Goal: Task Accomplishment & Management: Use online tool/utility

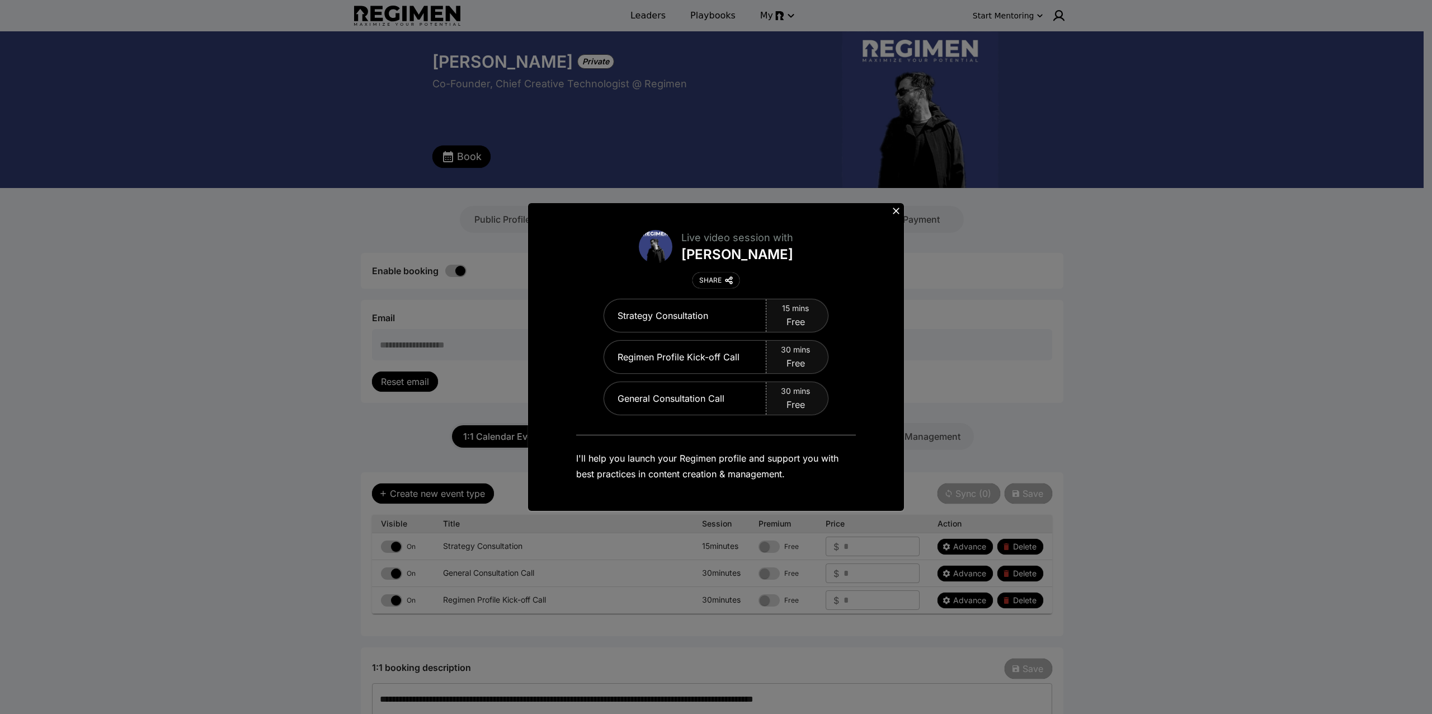
click at [896, 209] on icon at bounding box center [896, 210] width 11 height 11
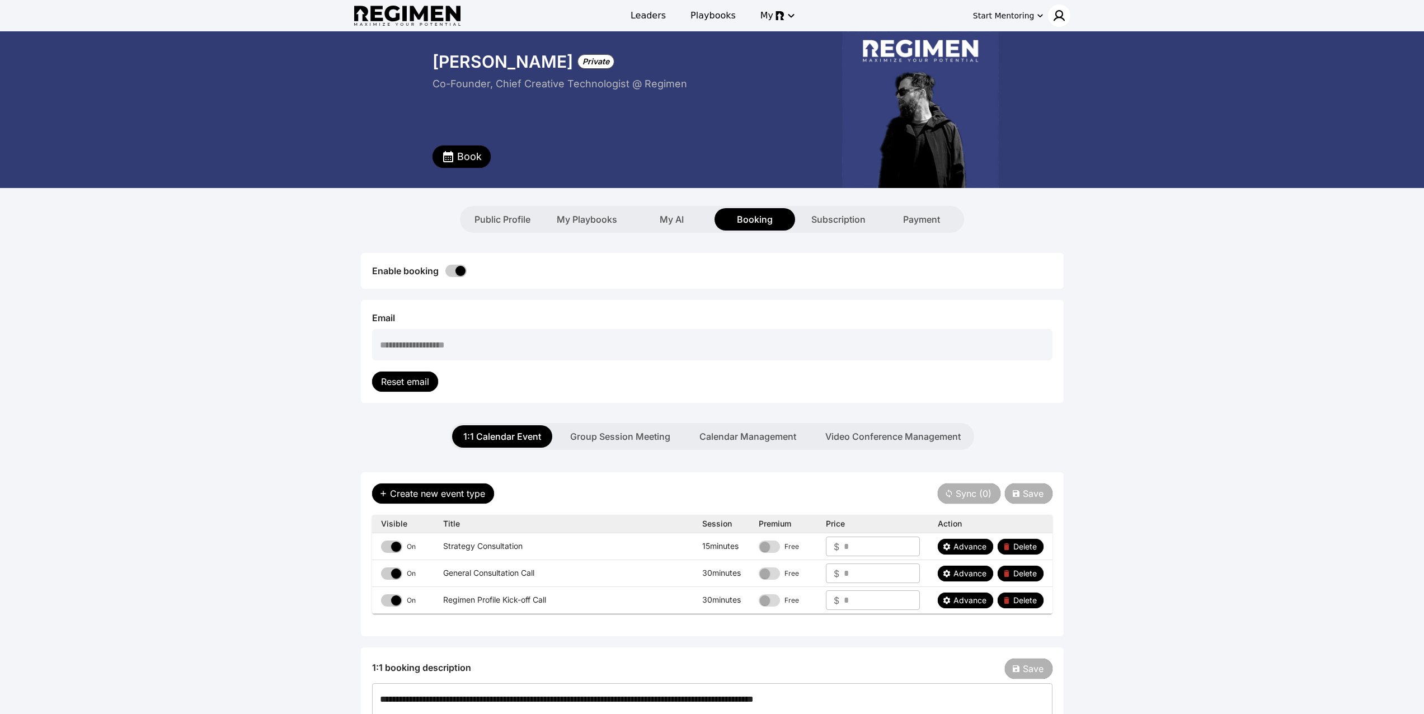
click at [1063, 15] on img at bounding box center [1058, 15] width 13 height 13
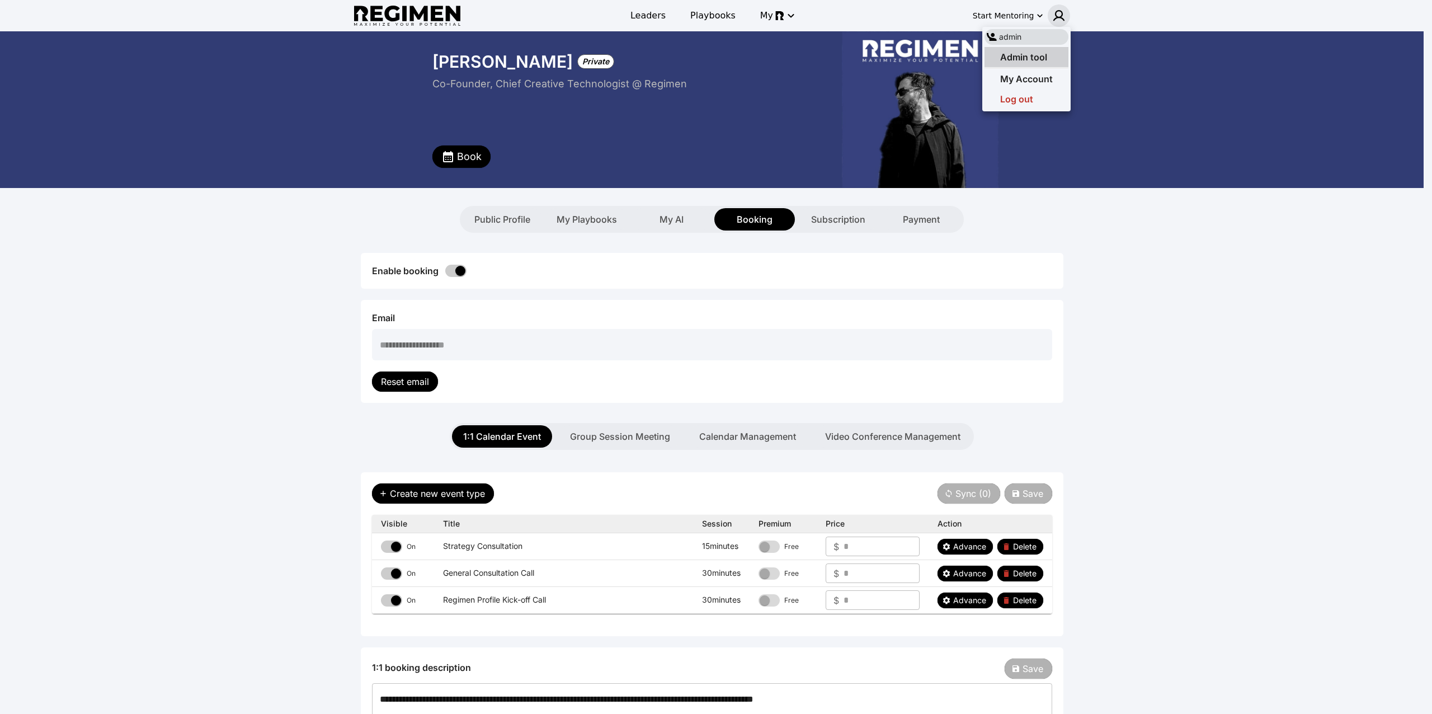
click at [1049, 51] on div "Admin tool" at bounding box center [1027, 57] width 84 height 20
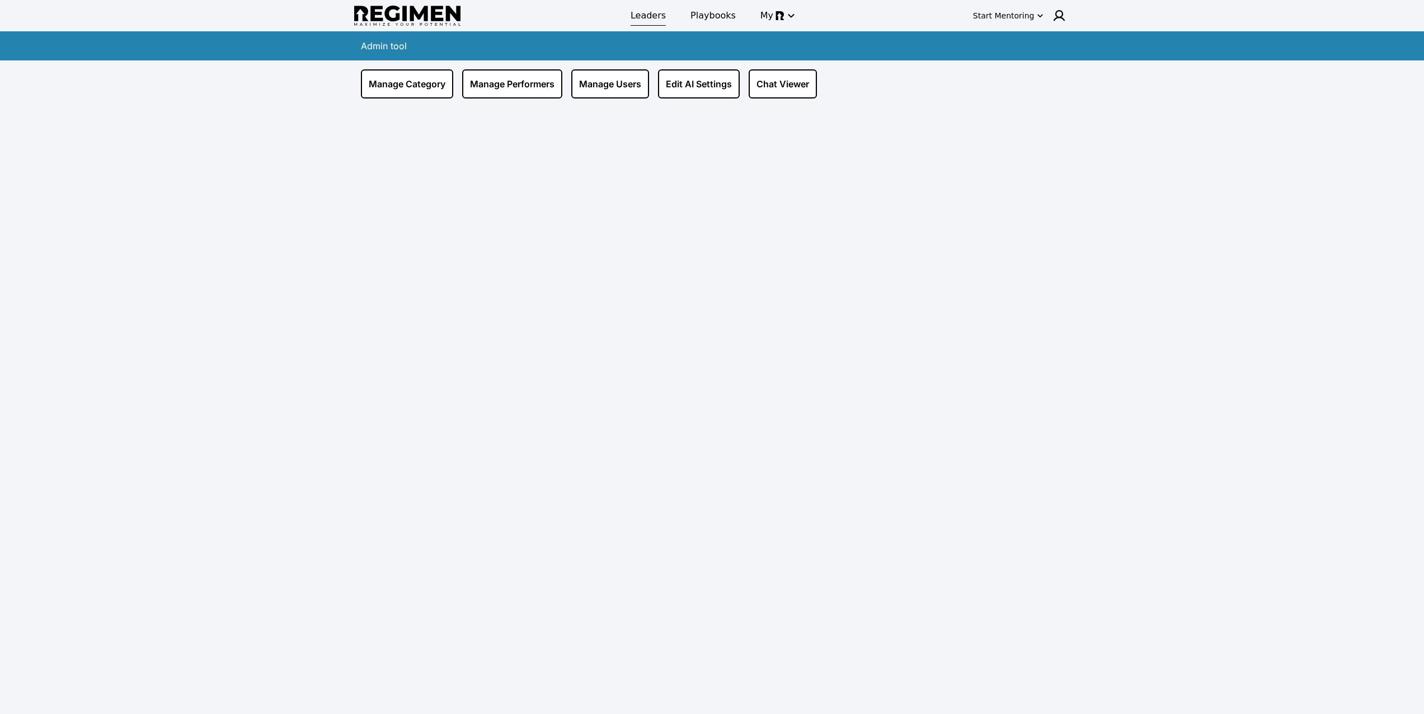
click at [652, 20] on span "Leaders" at bounding box center [647, 15] width 35 height 13
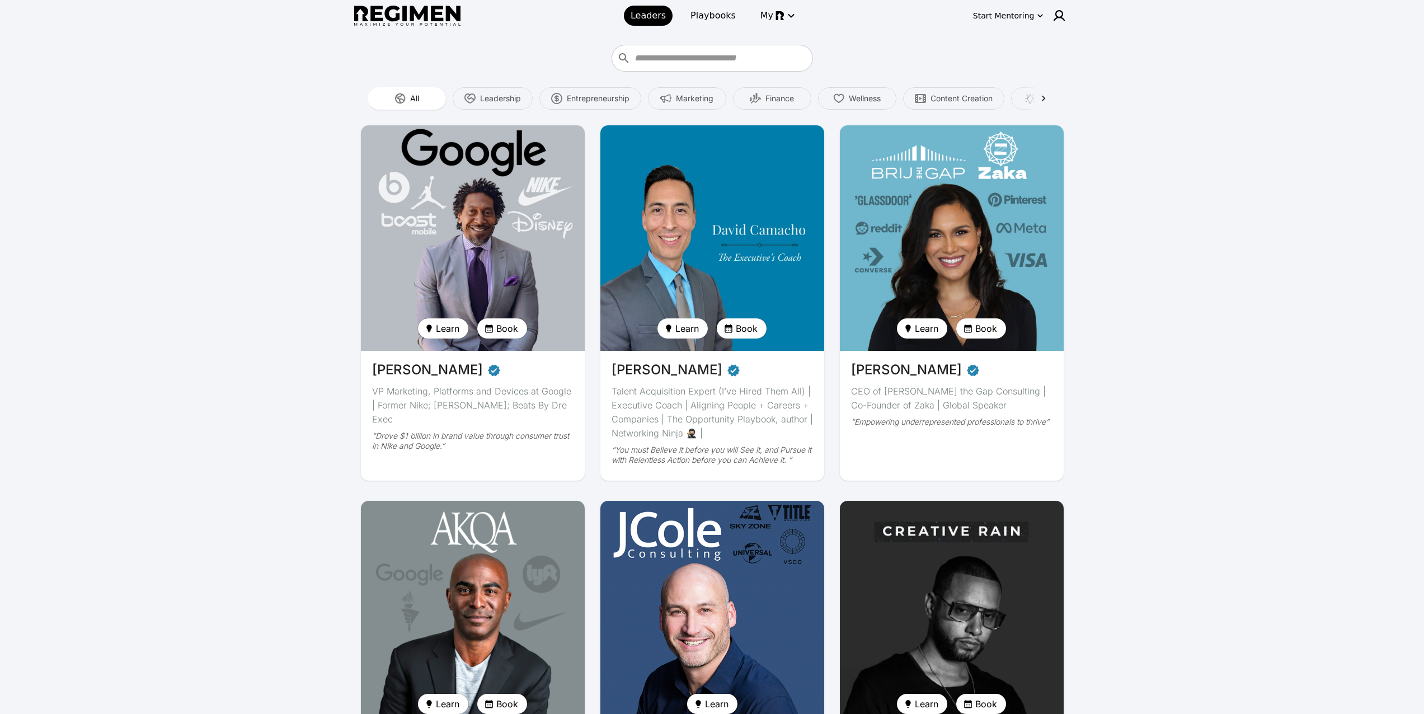
click at [486, 236] on img at bounding box center [472, 238] width 230 height 232
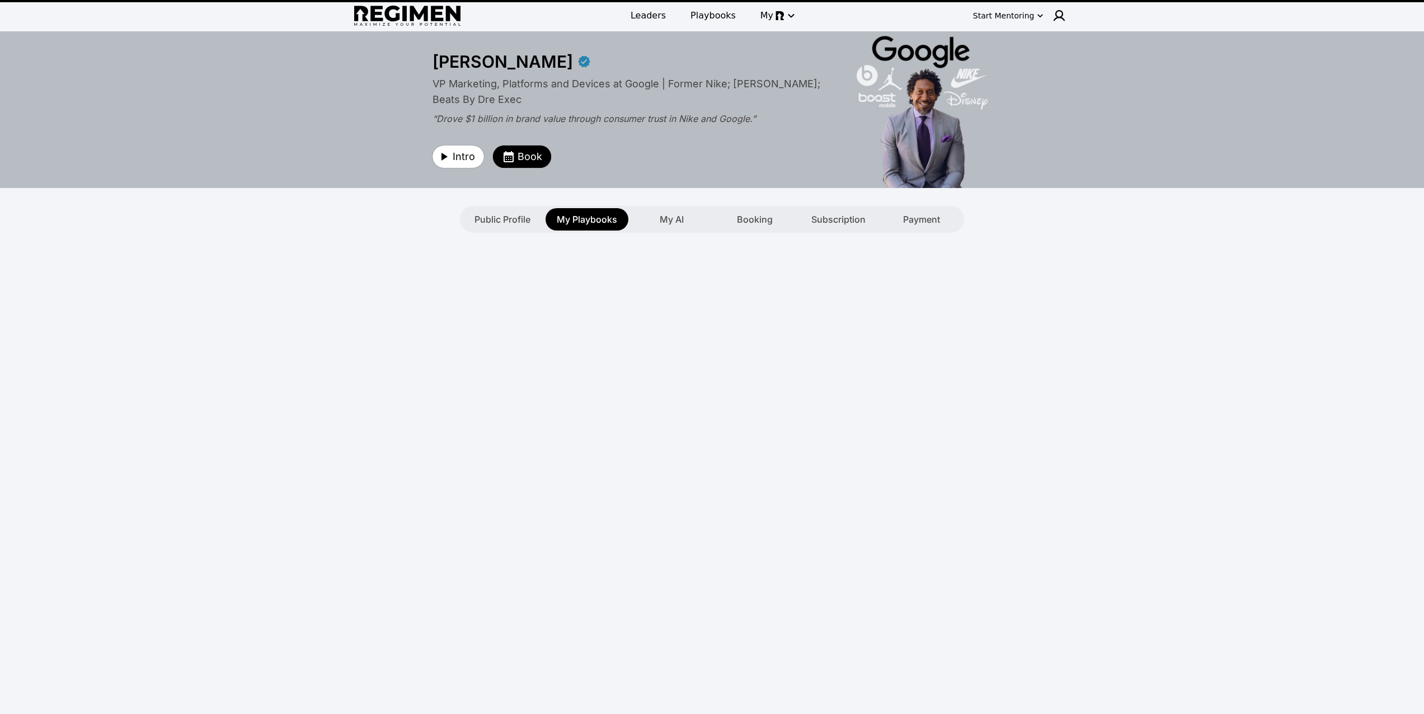
type textarea "**********"
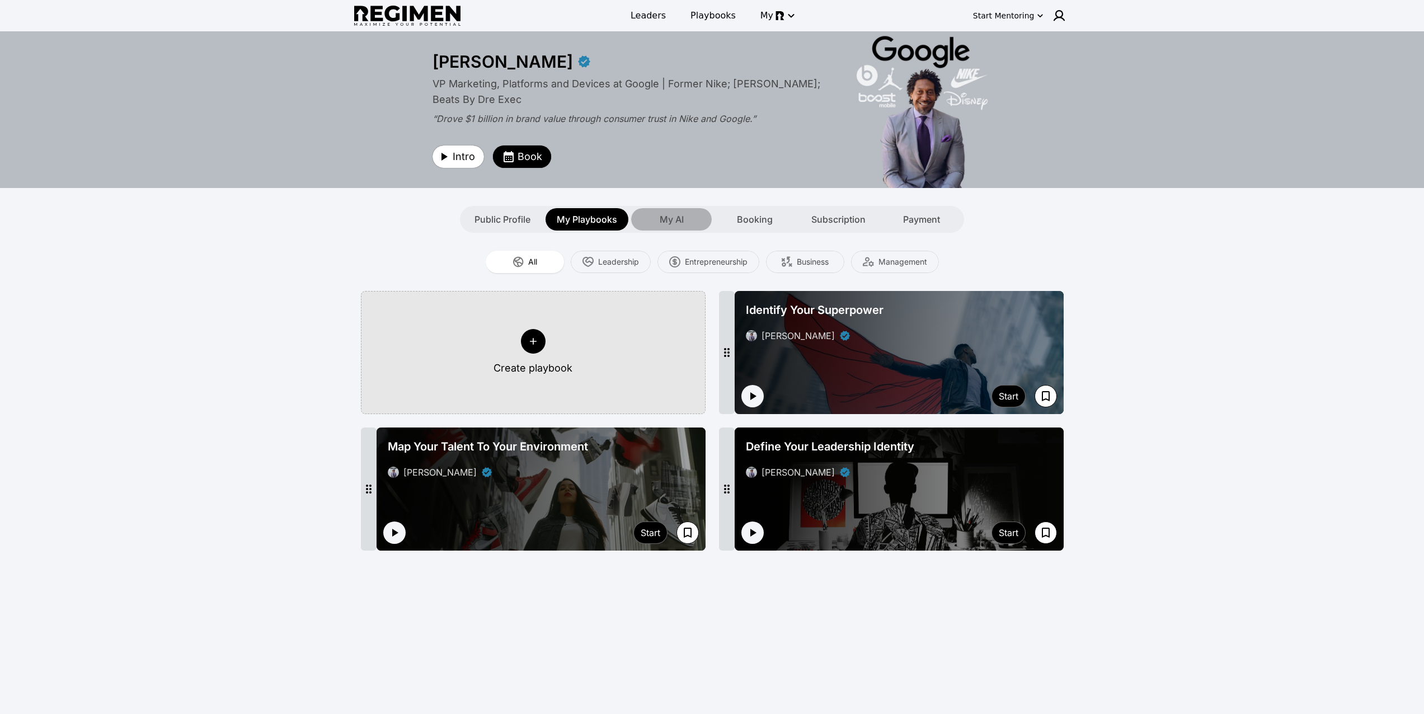
click at [681, 218] on span "My AI" at bounding box center [672, 219] width 24 height 13
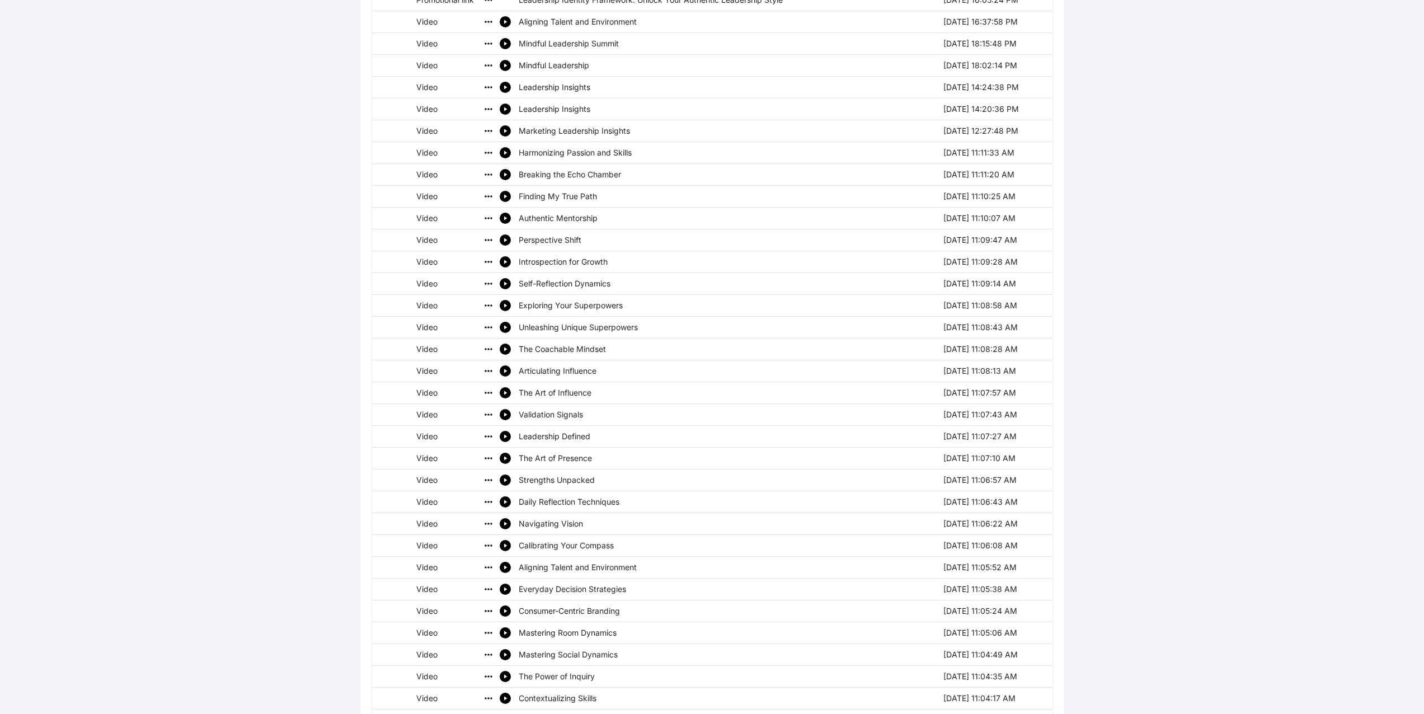
scroll to position [460, 0]
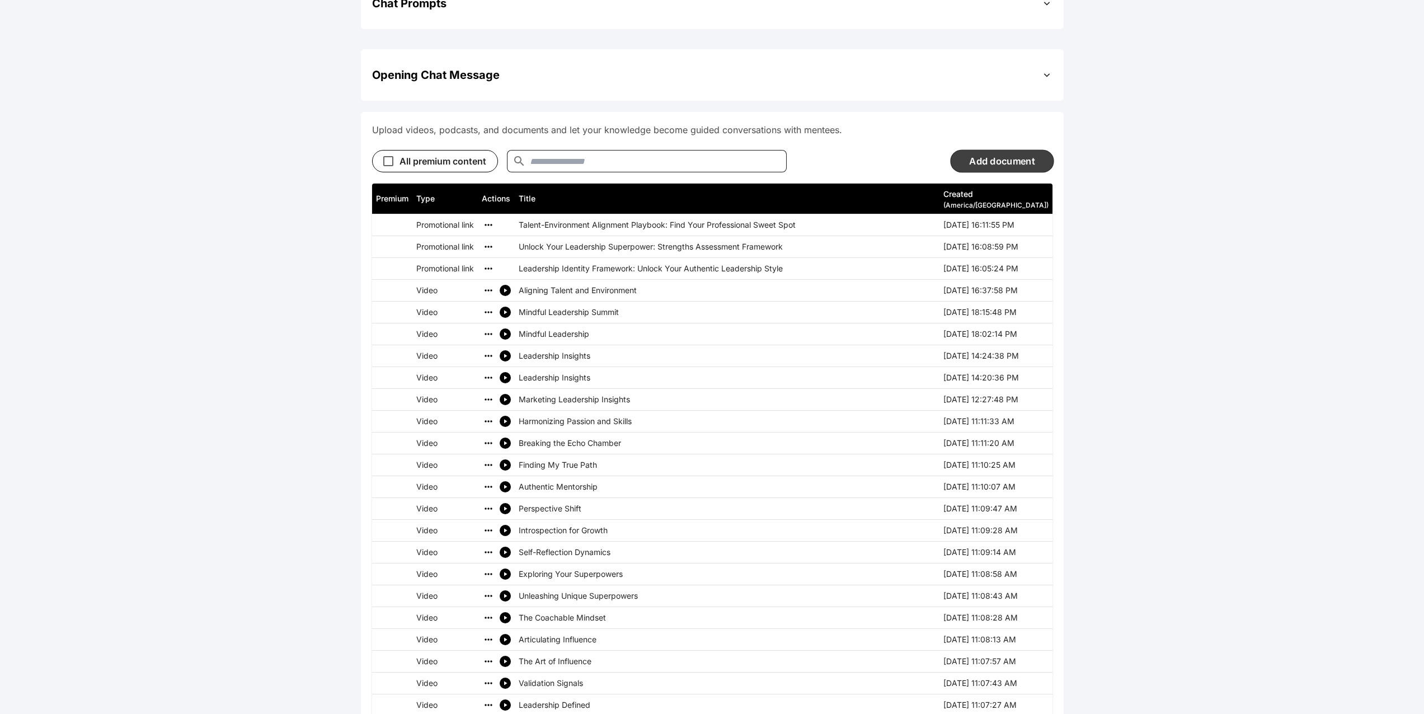
click at [969, 171] on button "Add document" at bounding box center [1001, 160] width 103 height 23
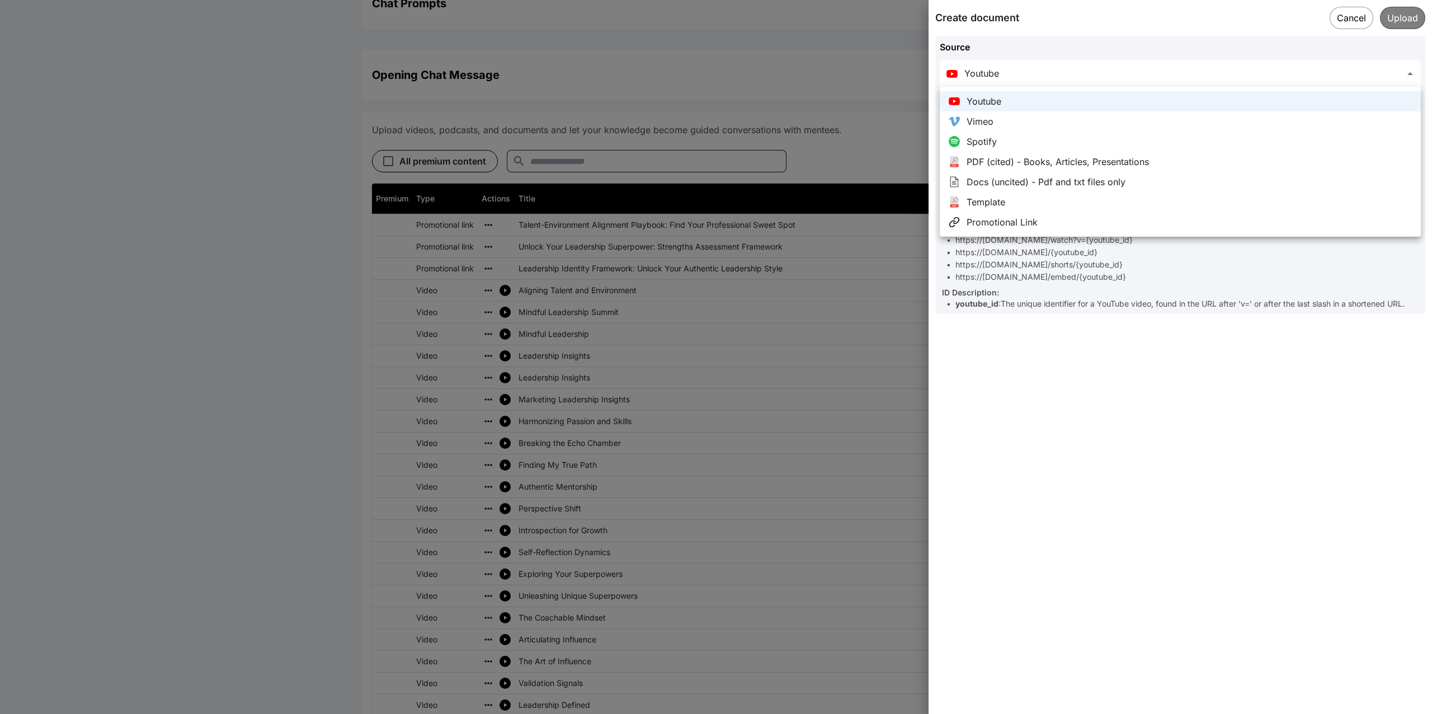
click at [1114, 78] on body "**********" at bounding box center [716, 493] width 1432 height 1906
click at [1093, 31] on div at bounding box center [716, 357] width 1432 height 714
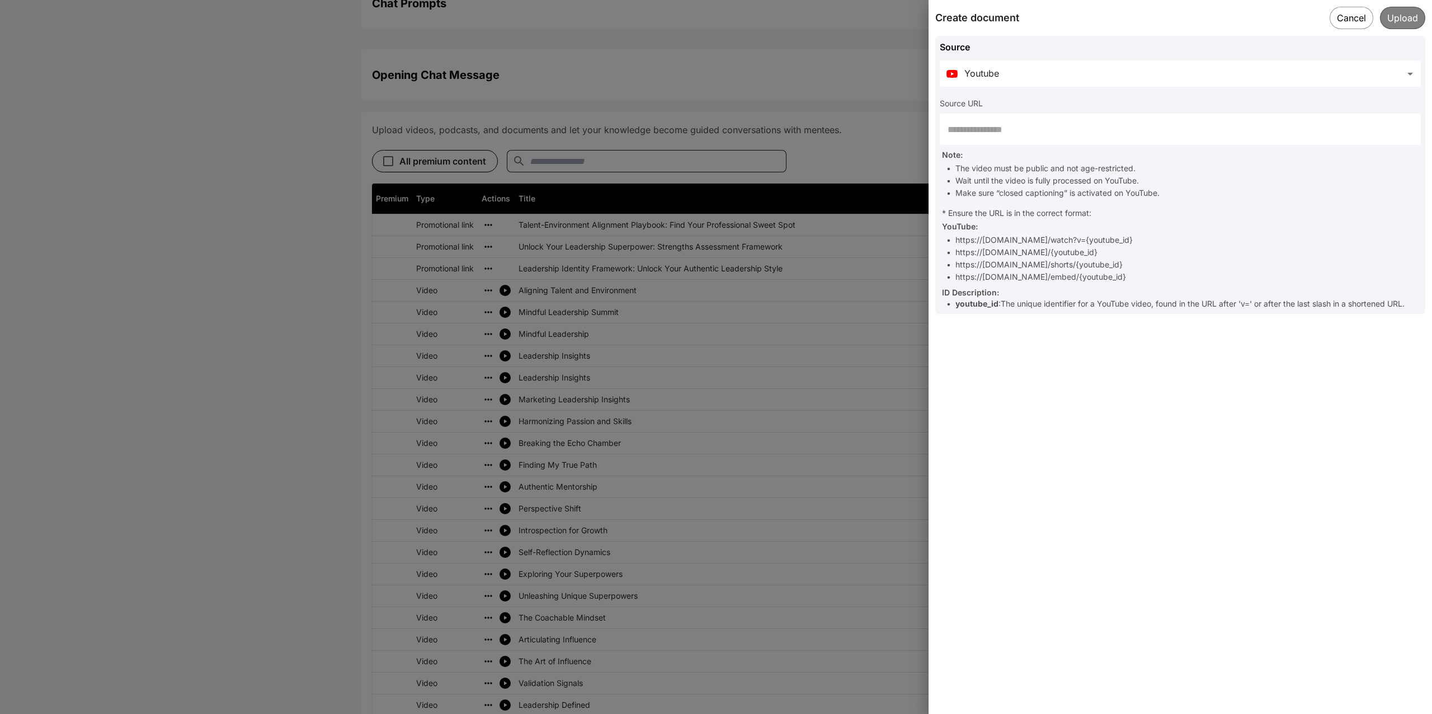
click at [1159, 128] on input "text" at bounding box center [1180, 129] width 481 height 31
click at [1168, 135] on input "text" at bounding box center [1180, 129] width 481 height 31
click at [1221, 218] on div "Note: • The video must be public and not age-restricted. • Wait until the video…" at bounding box center [1181, 227] width 479 height 164
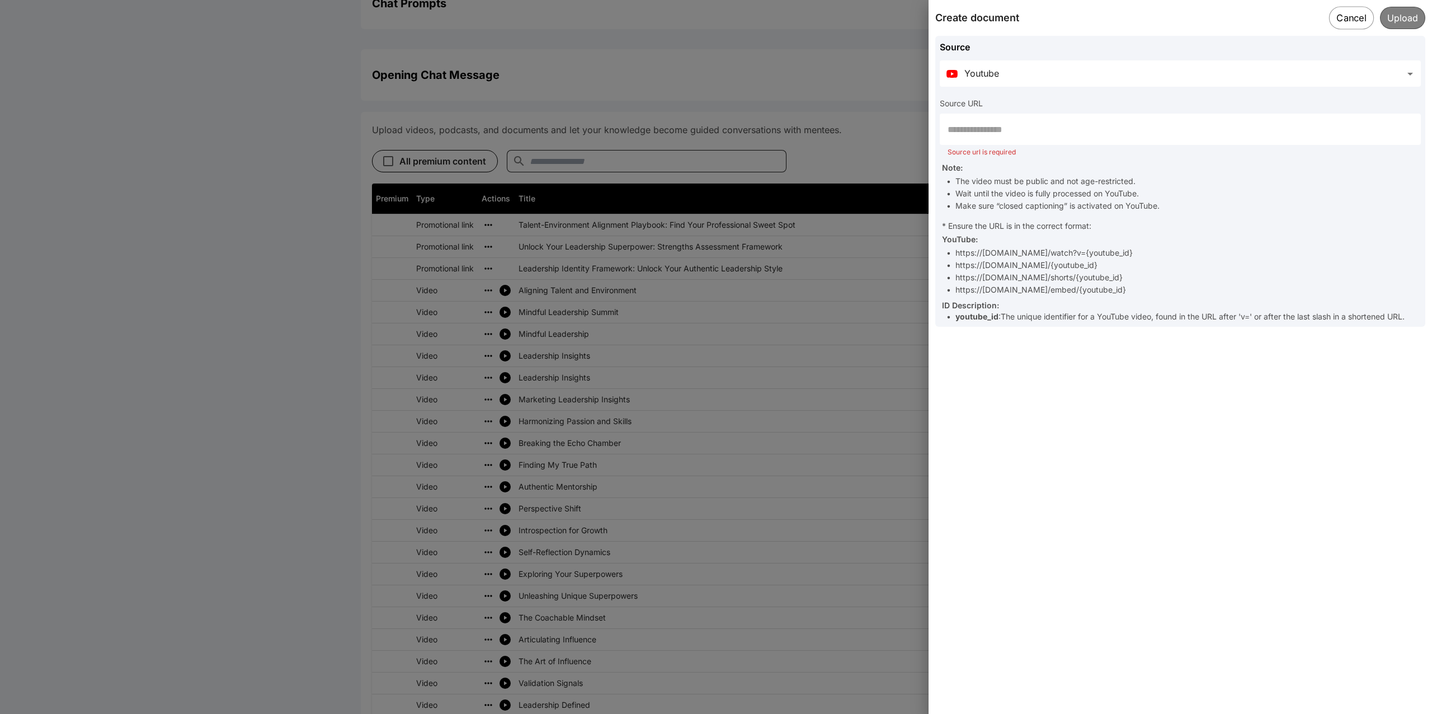
click at [1349, 16] on button "Cancel" at bounding box center [1351, 17] width 45 height 23
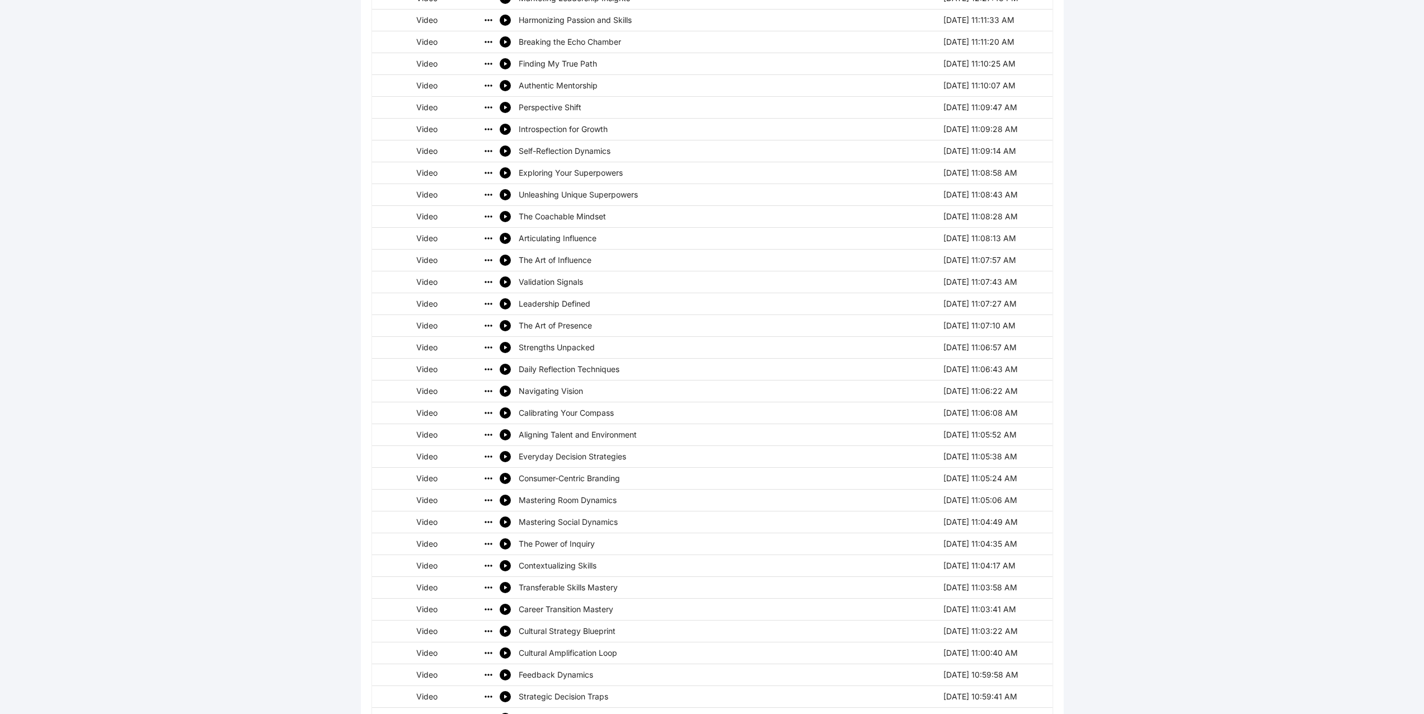
scroll to position [1007, 0]
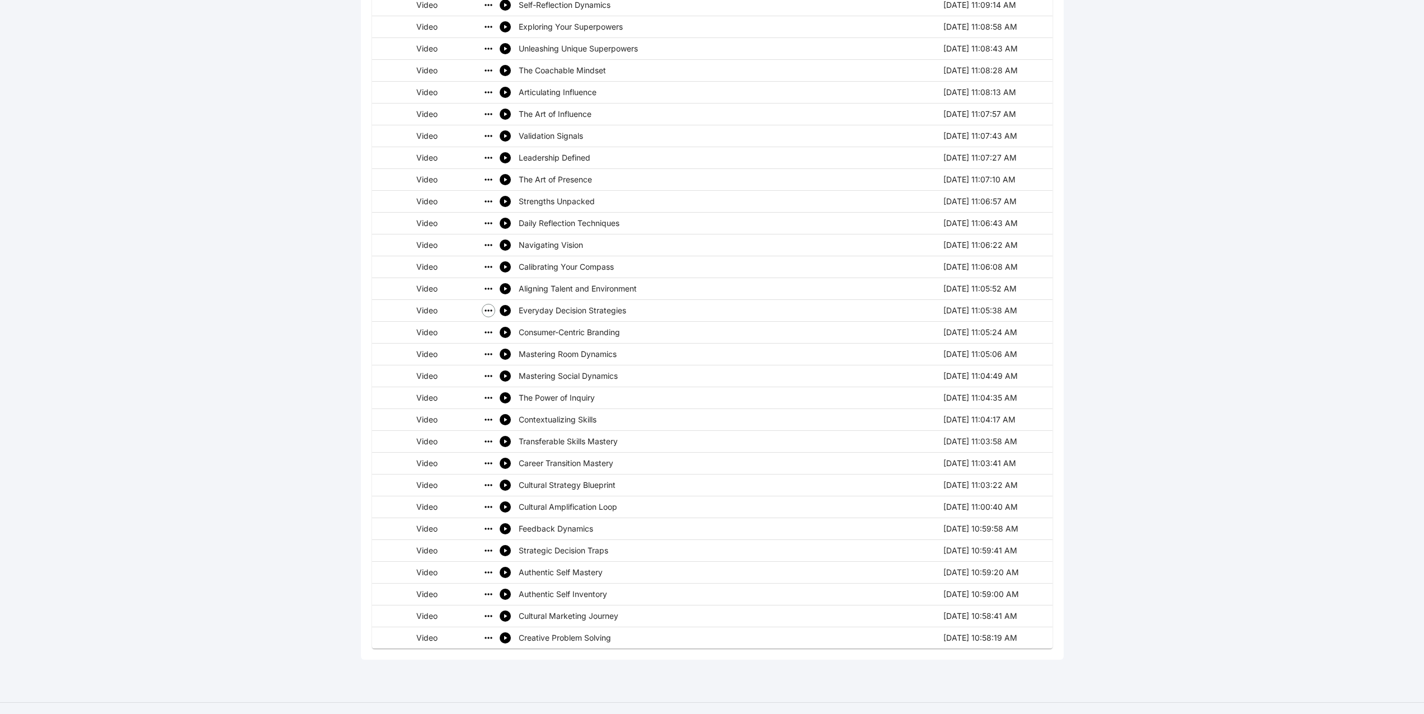
click at [491, 308] on icon "simple table" at bounding box center [488, 310] width 11 height 11
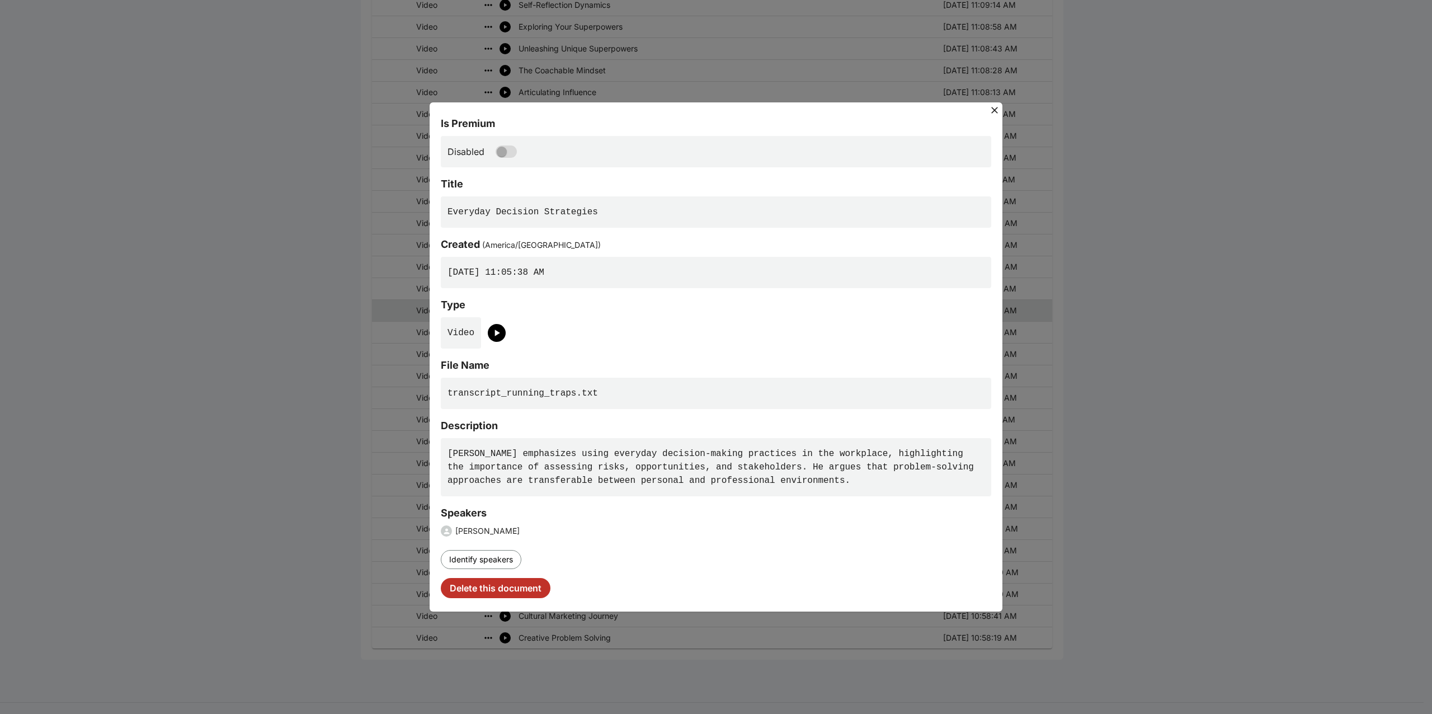
click at [666, 486] on pre "[PERSON_NAME] emphasizes using everyday decision-making practices in the workpl…" at bounding box center [716, 467] width 550 height 58
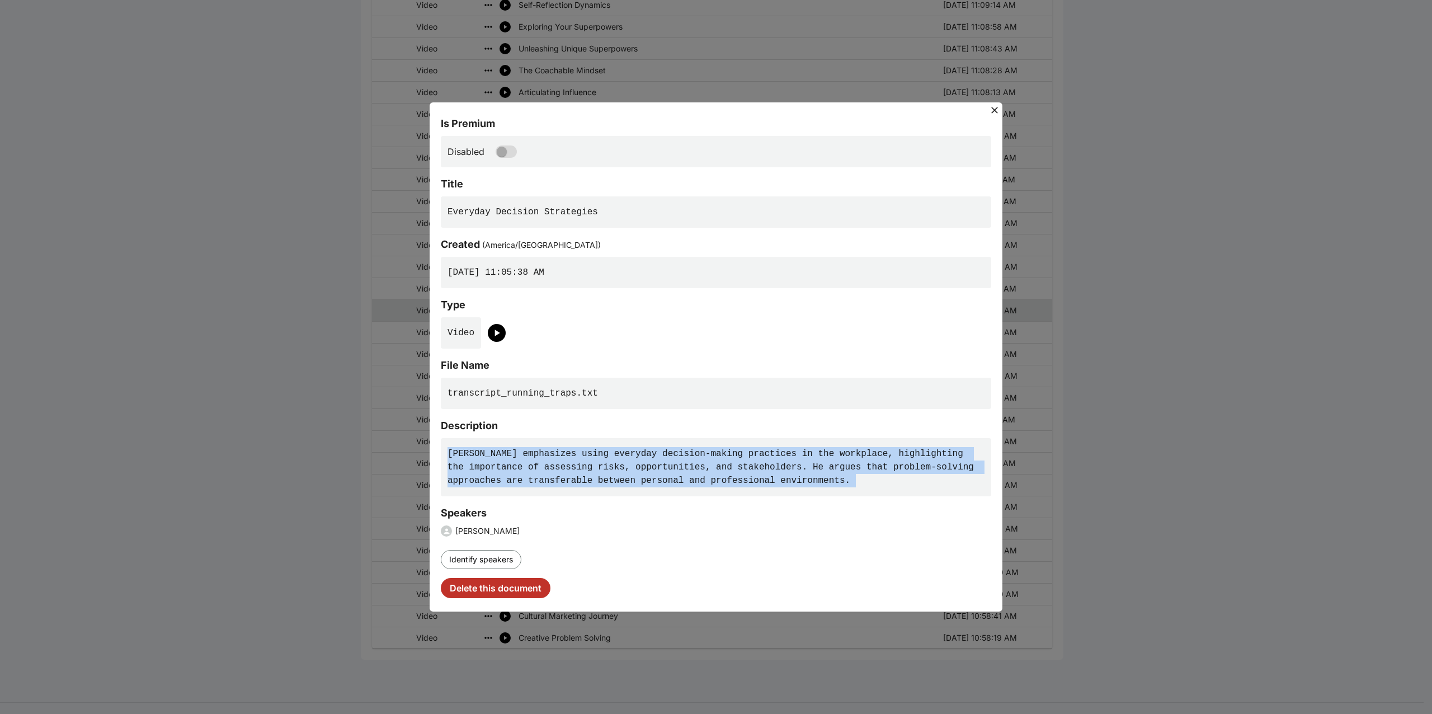
click at [666, 486] on pre "[PERSON_NAME] emphasizes using everyday decision-making practices in the workpl…" at bounding box center [716, 467] width 550 height 58
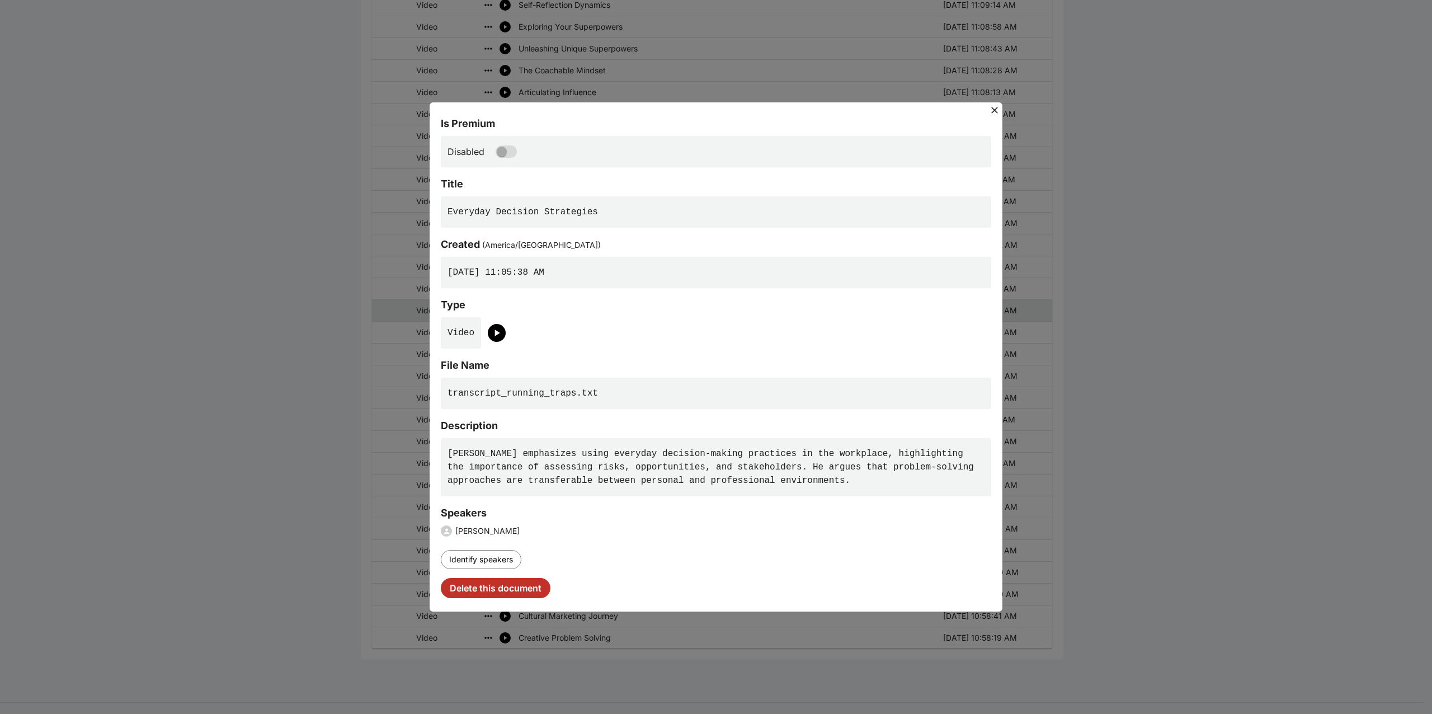
click at [530, 390] on pre "transcript_running_traps.txt" at bounding box center [716, 393] width 550 height 31
click at [613, 350] on div "Is Premium Disabled Title Everyday Decision Strategies Created ( [GEOGRAPHIC_DA…" at bounding box center [716, 357] width 550 height 482
click at [995, 110] on icon at bounding box center [994, 110] width 7 height 7
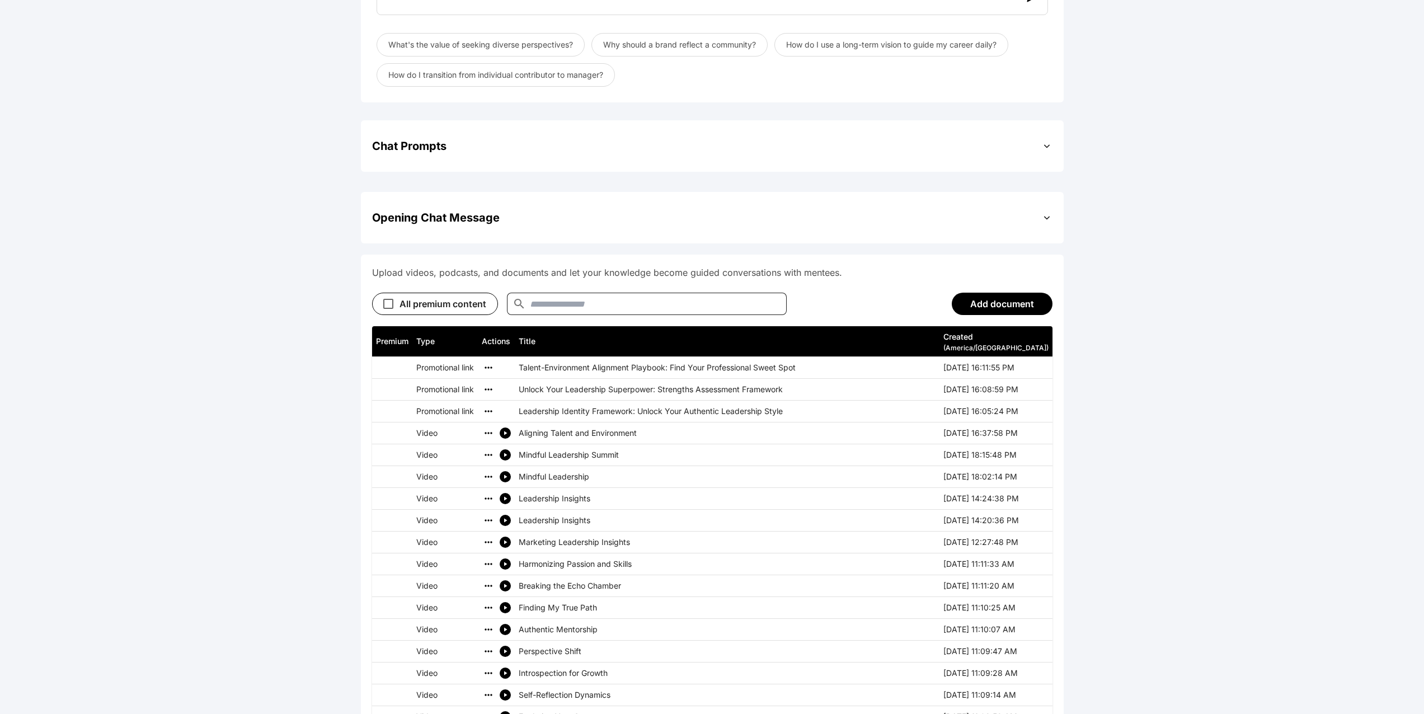
scroll to position [0, 0]
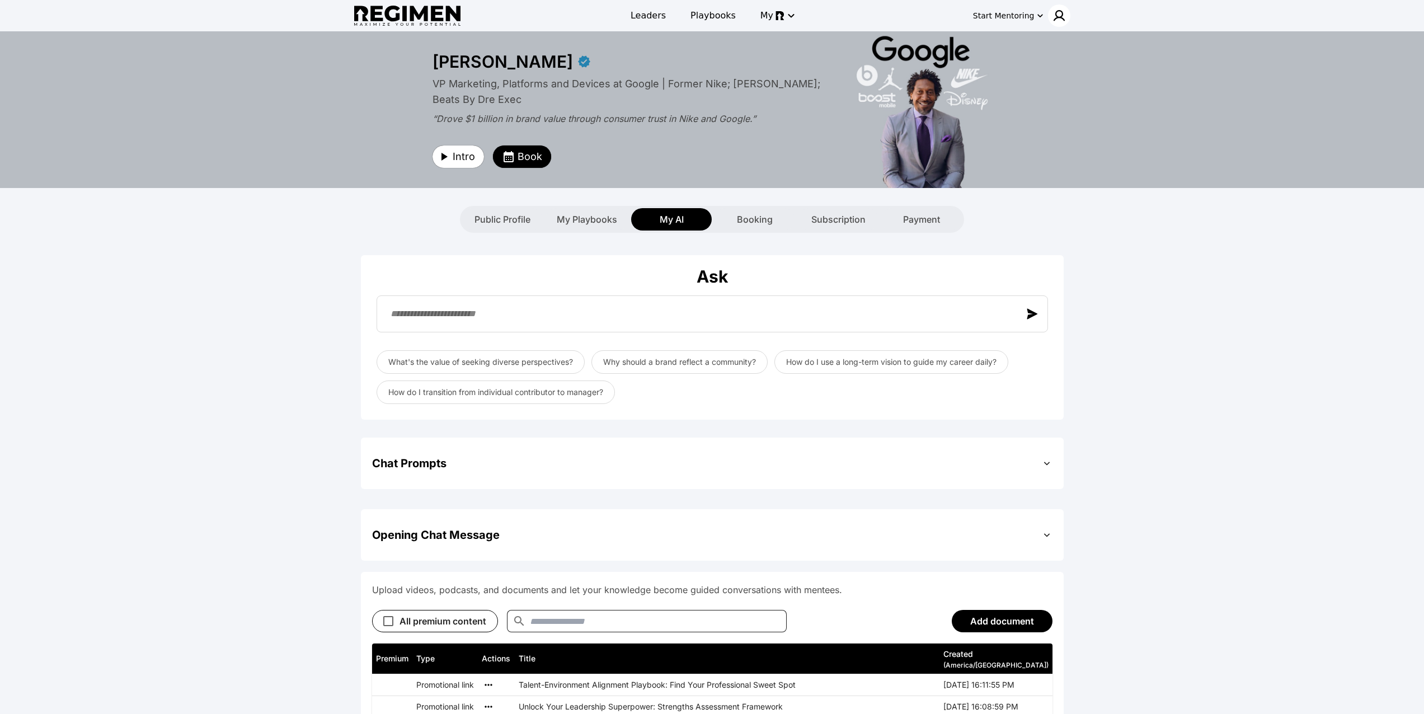
click at [1057, 18] on img at bounding box center [1058, 15] width 13 height 13
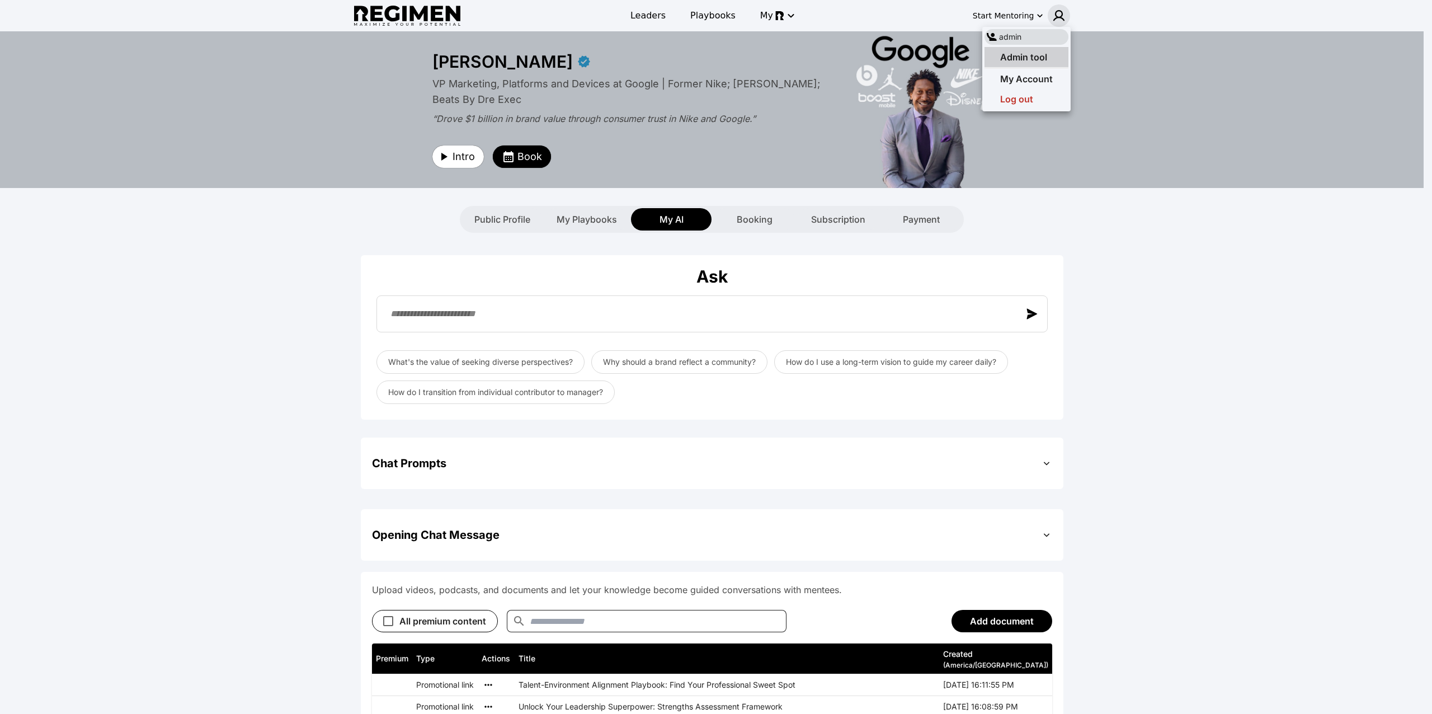
click at [1044, 53] on span "Admin tool" at bounding box center [1023, 56] width 47 height 11
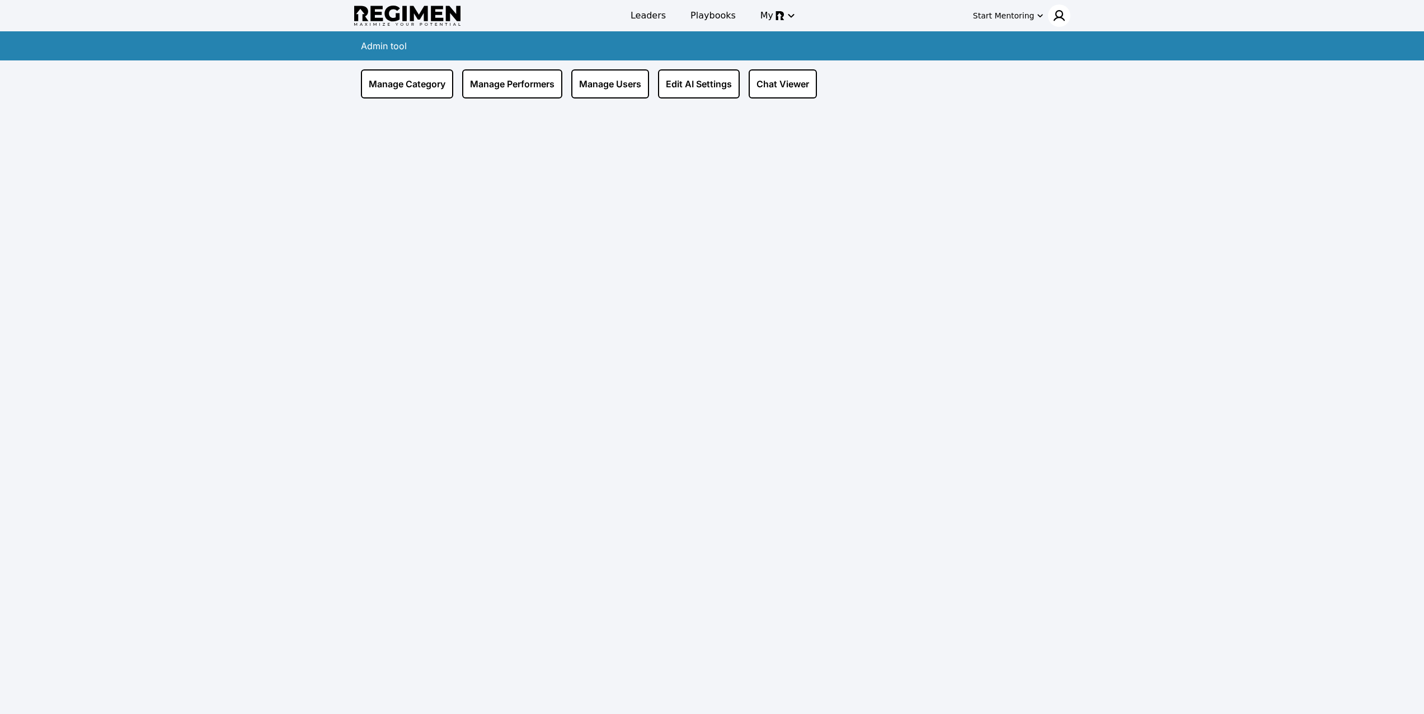
click at [1054, 13] on img at bounding box center [1058, 15] width 13 height 13
click at [1051, 97] on div "Log out" at bounding box center [1027, 100] width 84 height 20
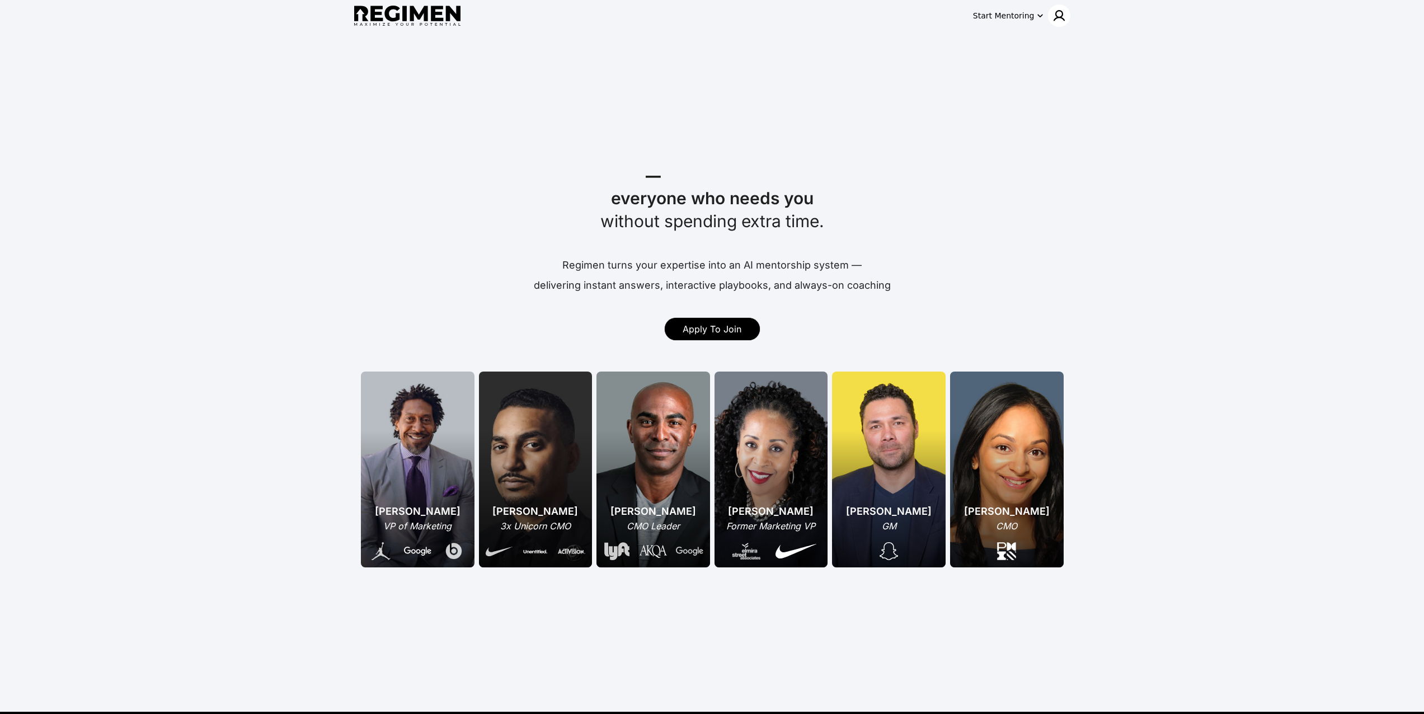
click at [1055, 15] on img at bounding box center [1058, 15] width 13 height 13
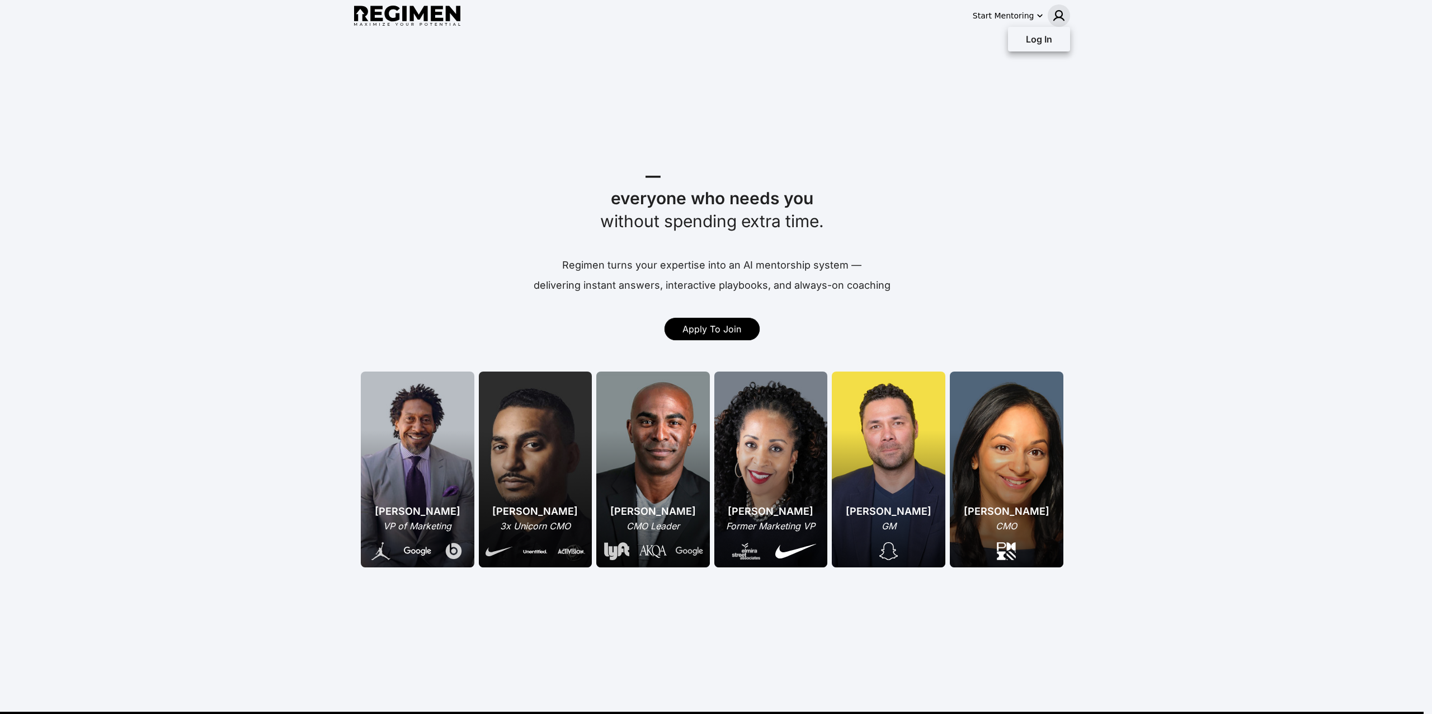
click at [1014, 15] on div at bounding box center [716, 357] width 1432 height 714
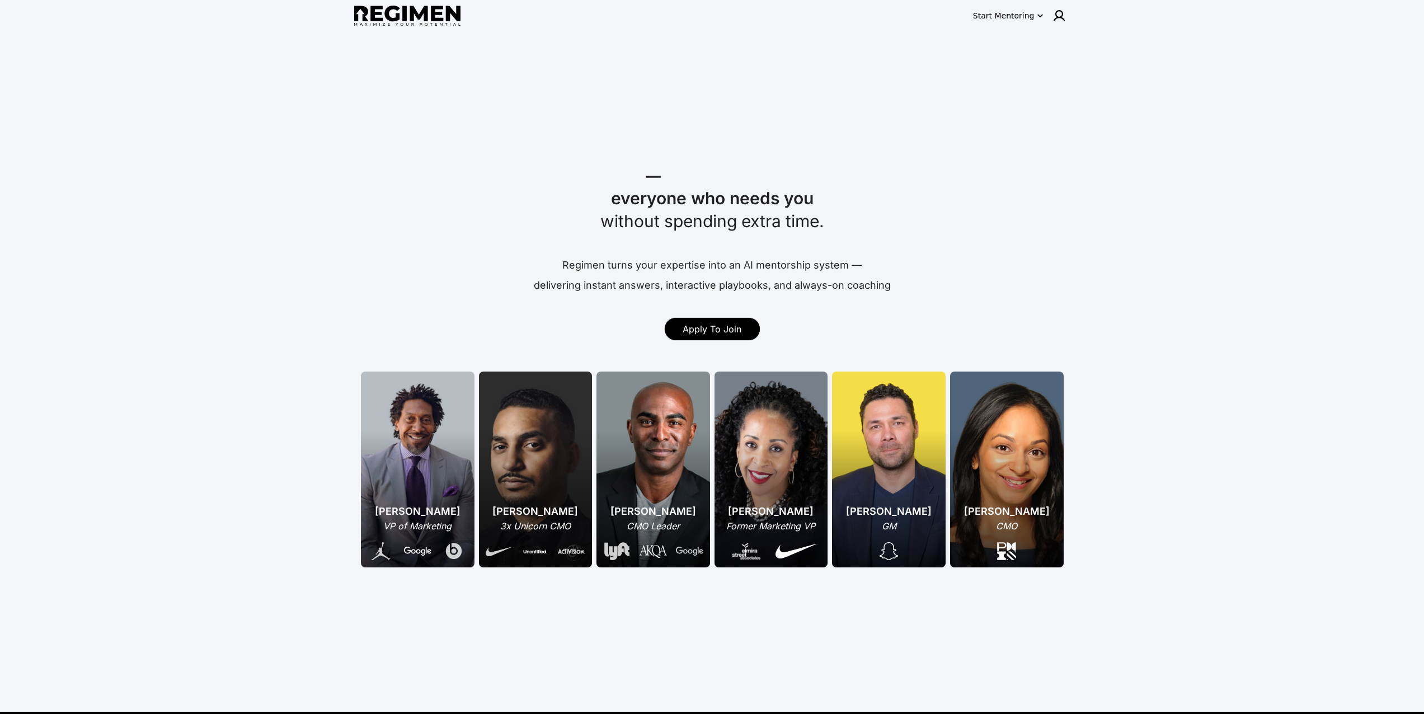
click at [1014, 15] on div "Start Mentoring" at bounding box center [1004, 15] width 62 height 11
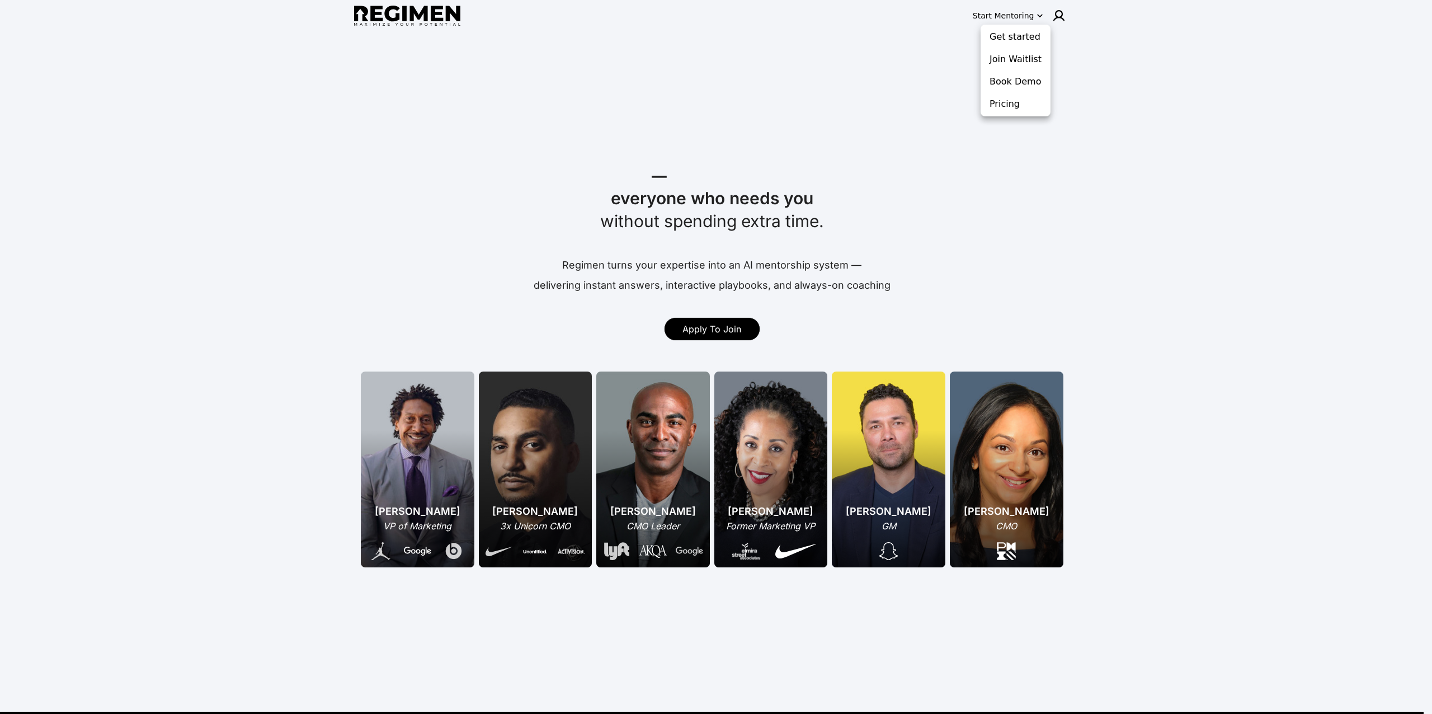
click at [1023, 8] on div at bounding box center [716, 357] width 1432 height 714
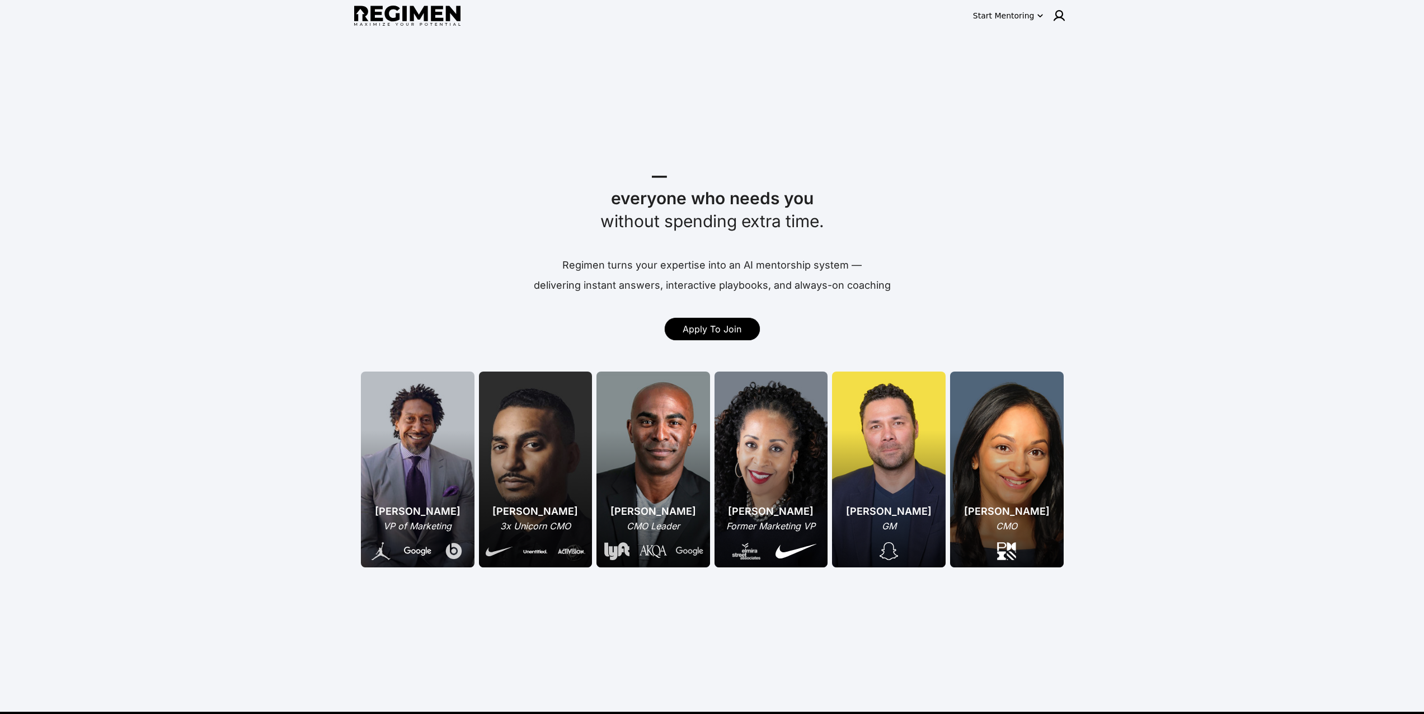
click at [700, 322] on link "Apply To Join" at bounding box center [712, 329] width 95 height 22
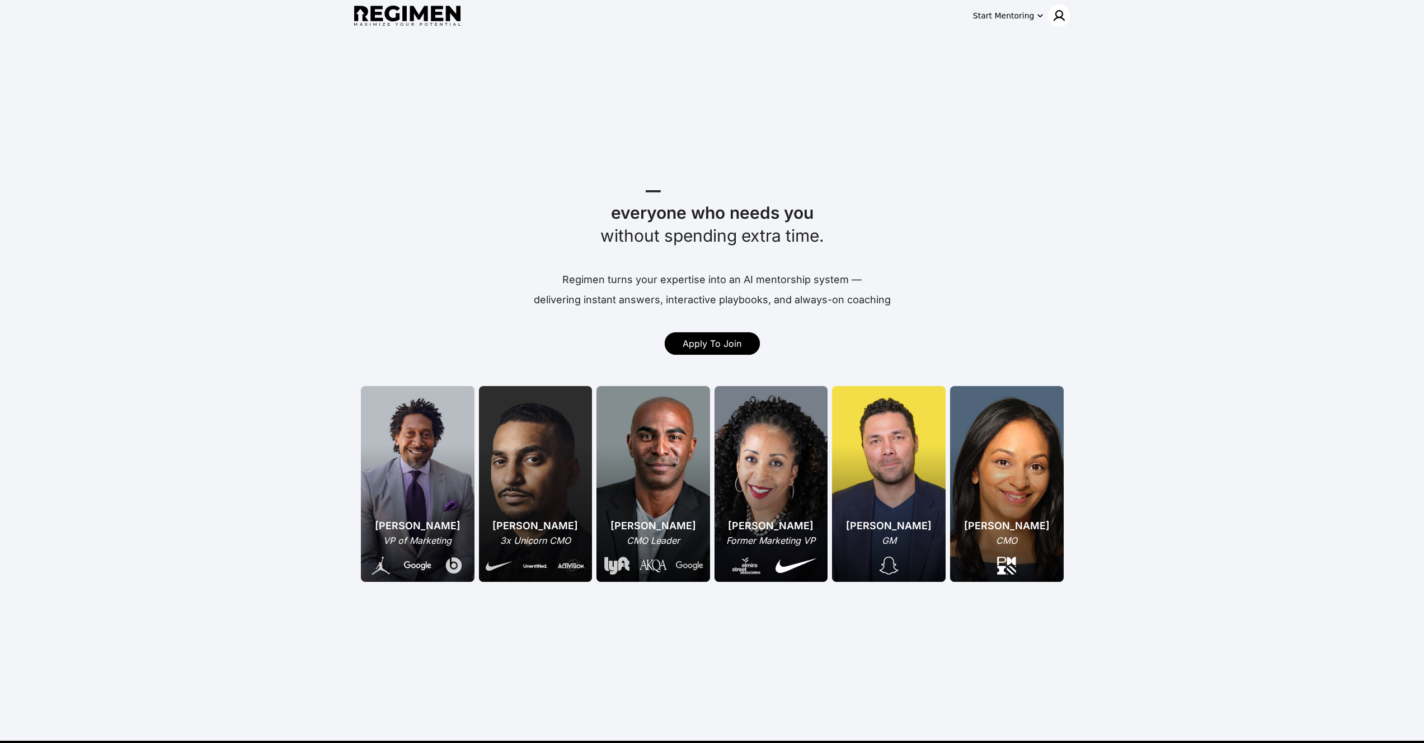
click at [1065, 9] on img at bounding box center [1058, 15] width 13 height 13
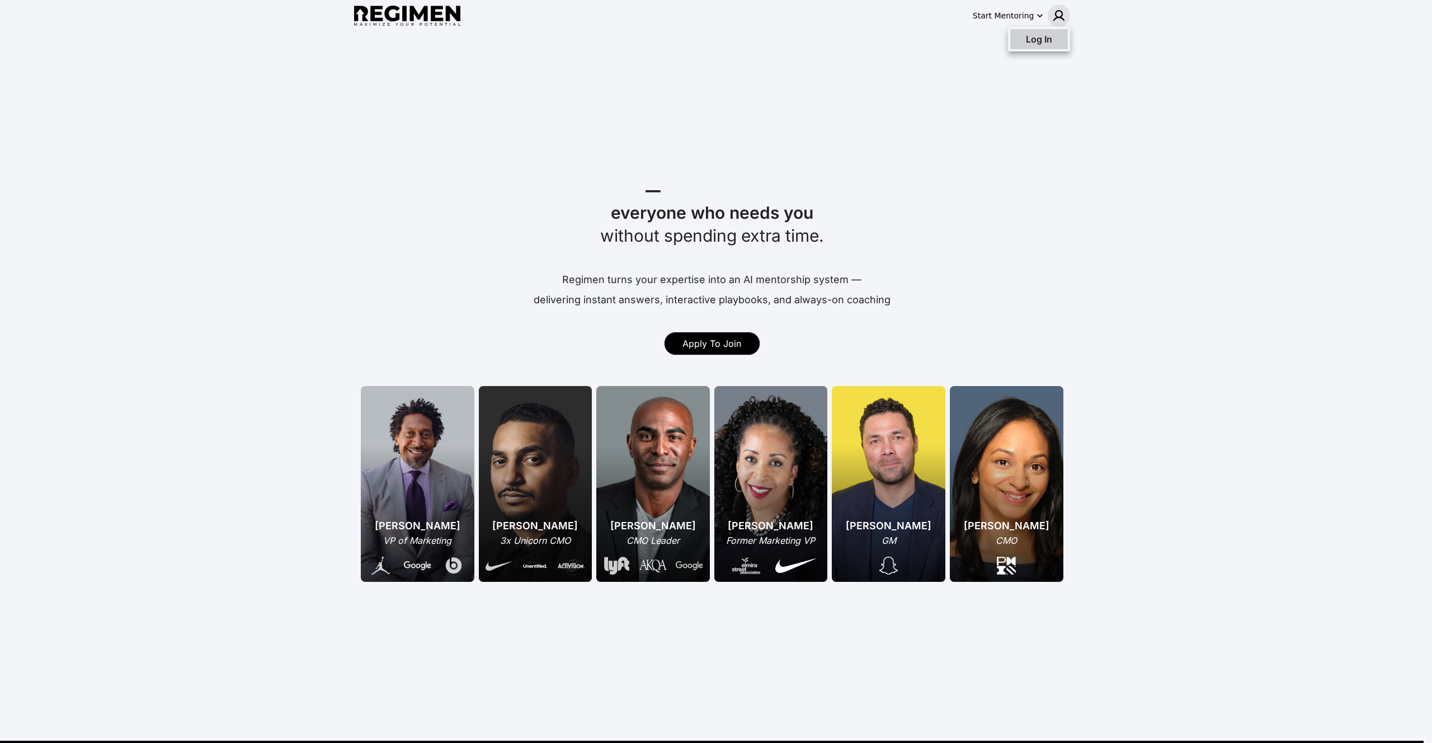
click at [1049, 39] on span "Log In" at bounding box center [1039, 39] width 26 height 11
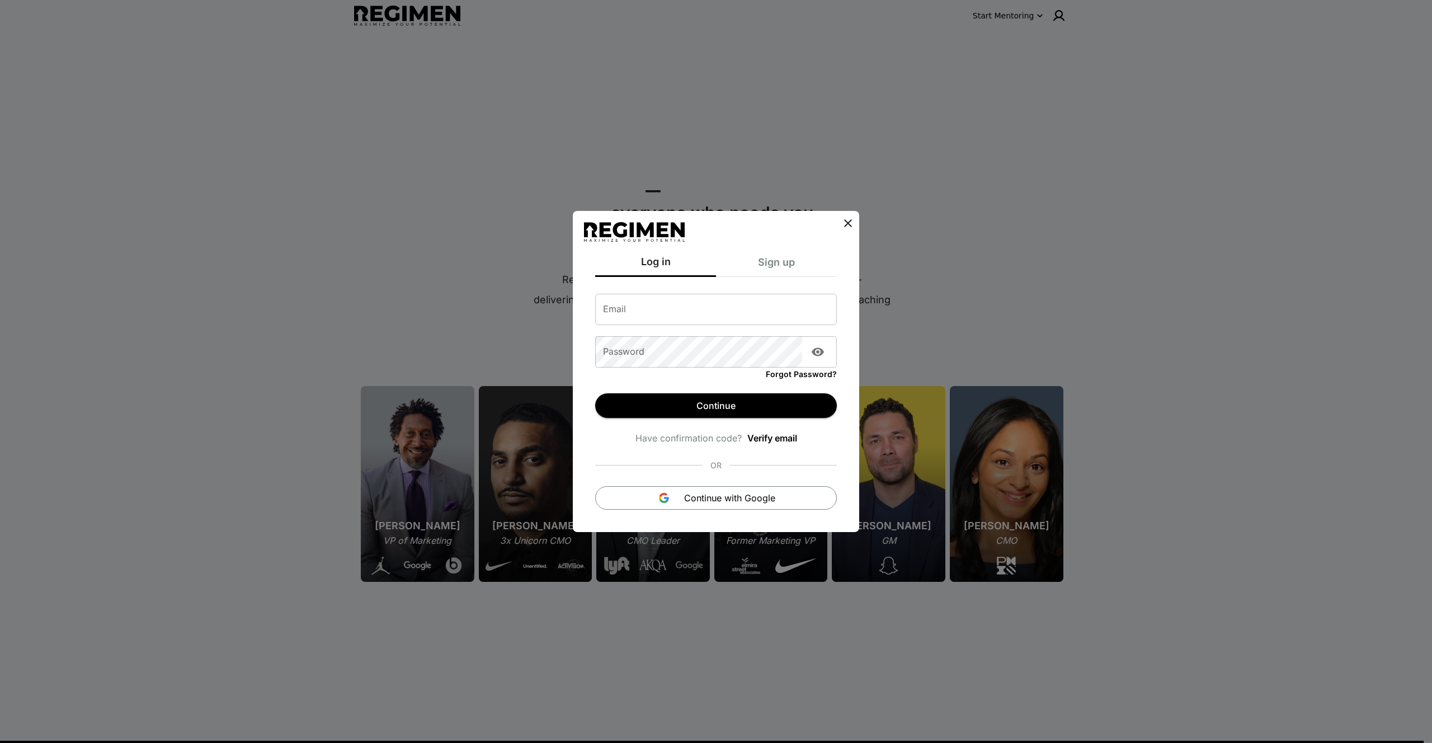
type input "**********"
click at [647, 402] on button "Continue" at bounding box center [716, 405] width 242 height 25
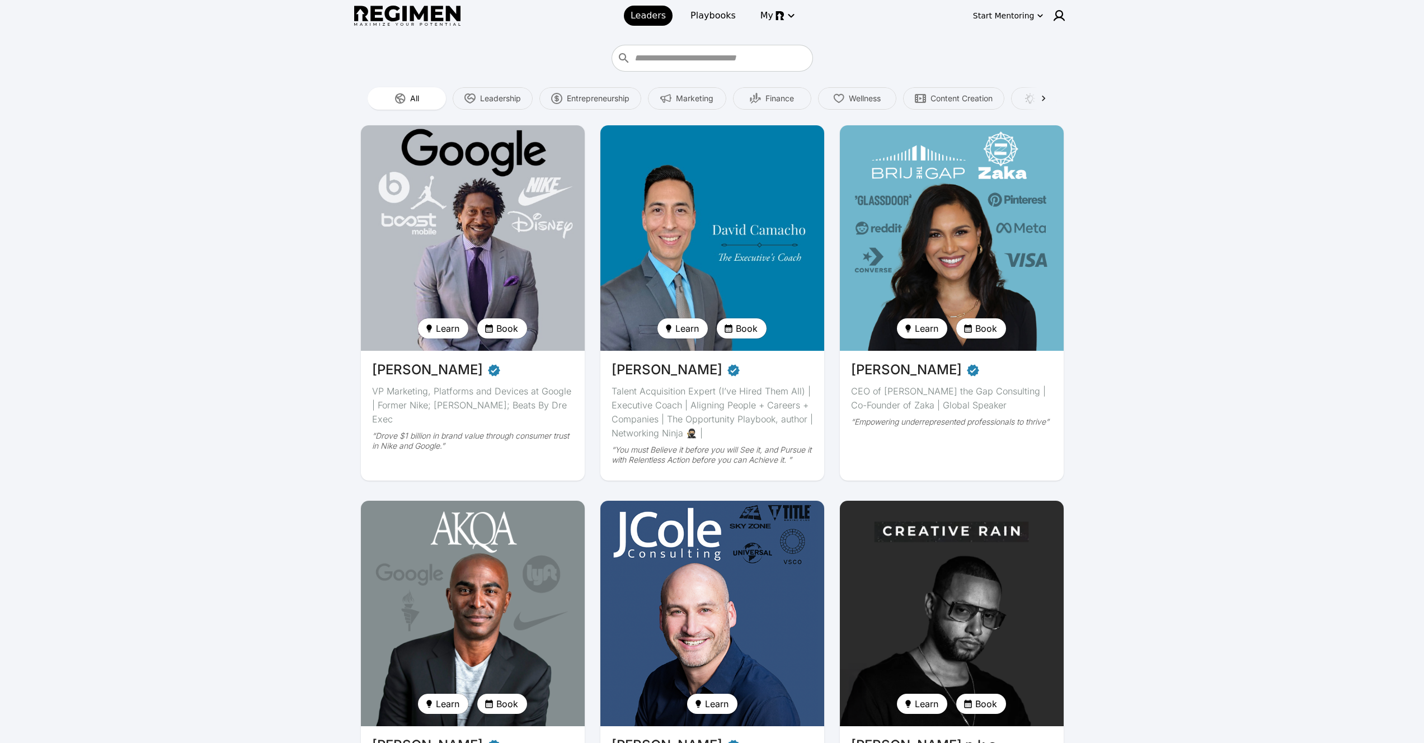
click at [386, 283] on img at bounding box center [472, 238] width 230 height 232
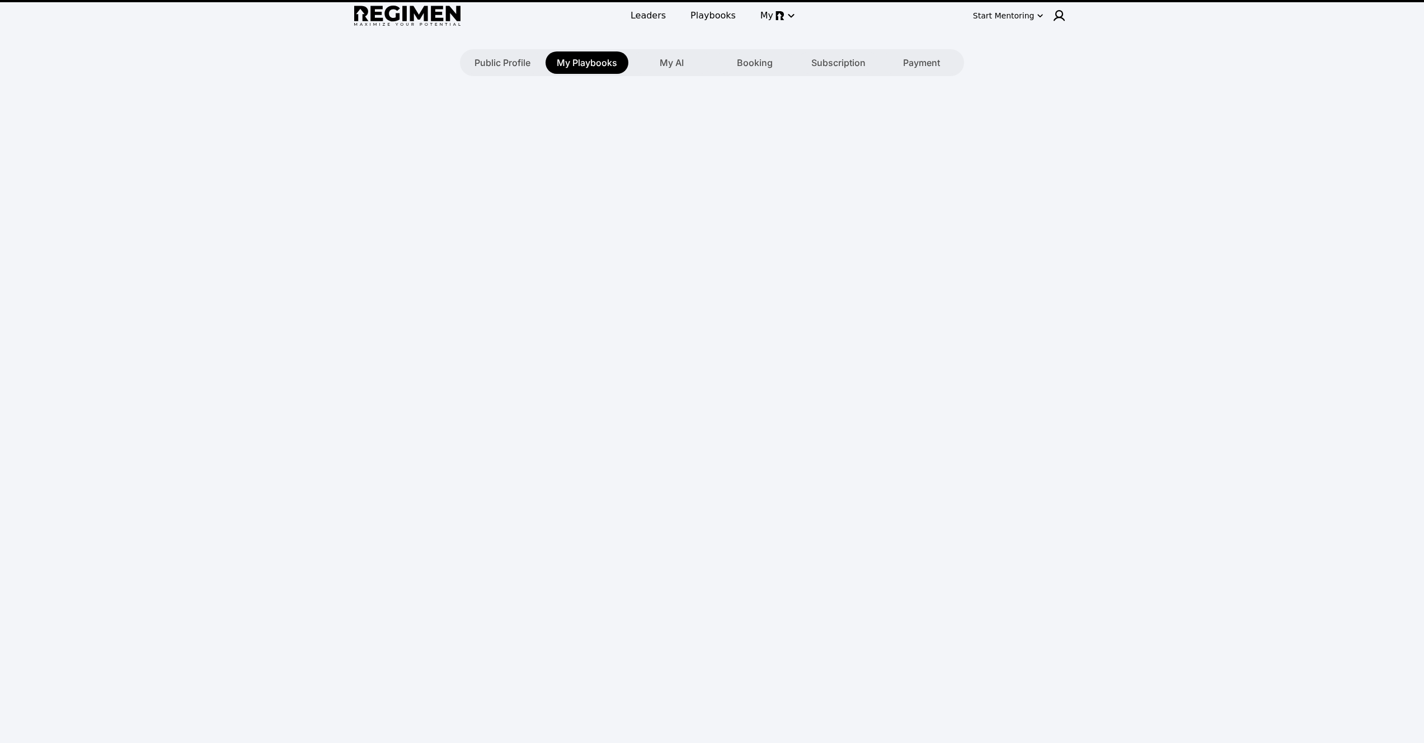
type textarea "**********"
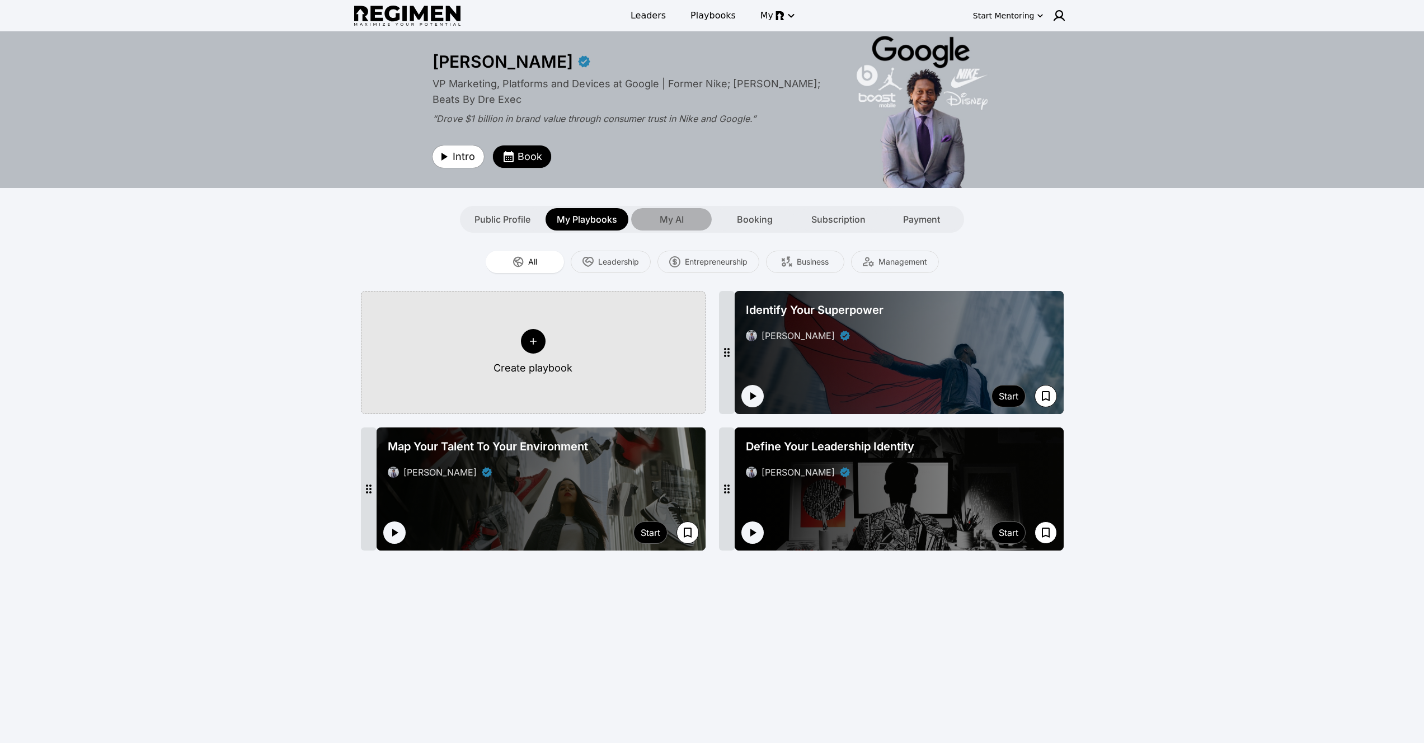
click at [655, 210] on div "My AI" at bounding box center [671, 219] width 81 height 22
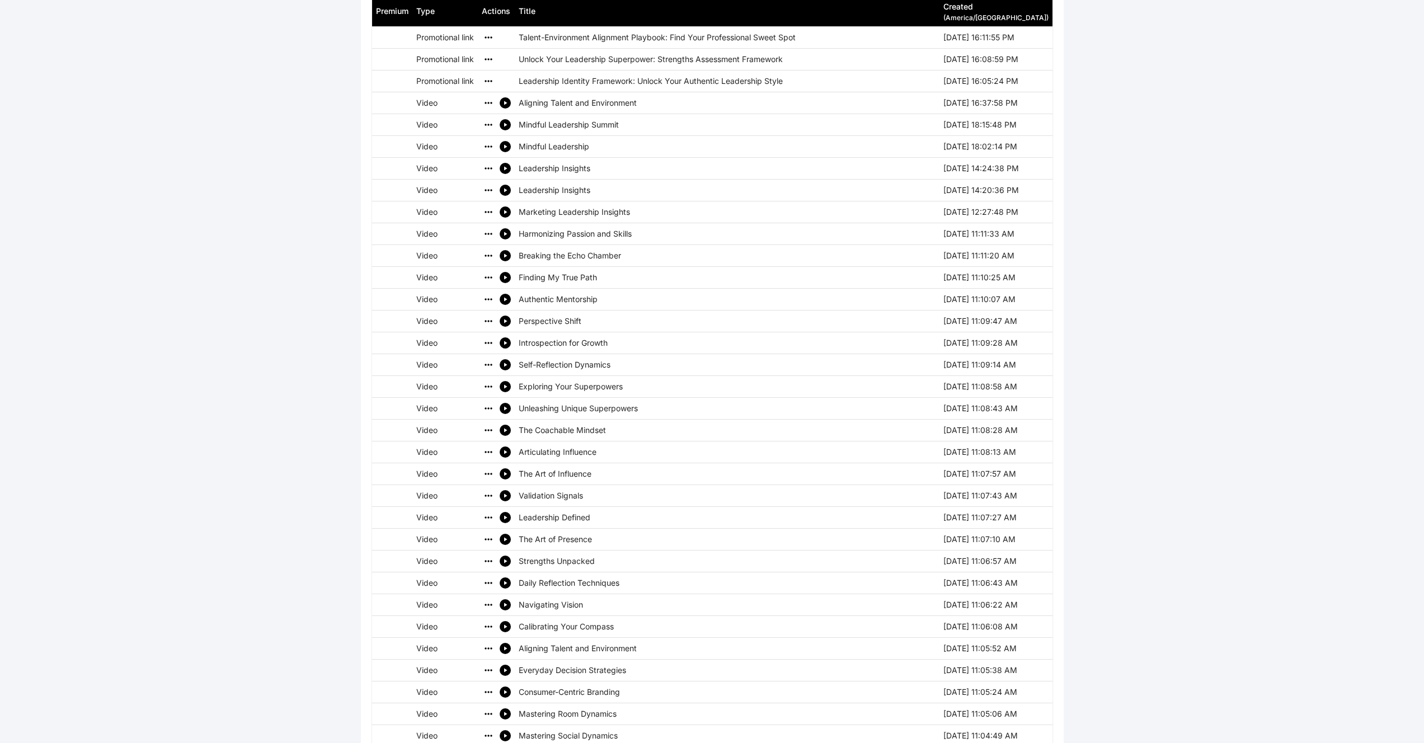
scroll to position [647, 0]
